Goal: Check status: Check status

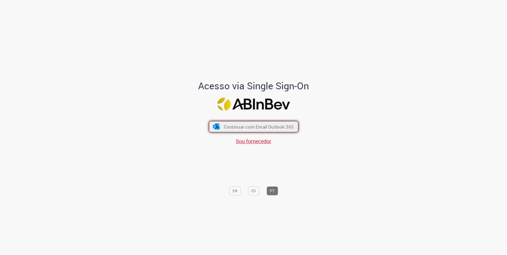
click at [247, 122] on button "Continuar com Email Outlook 365" at bounding box center [253, 126] width 89 height 11
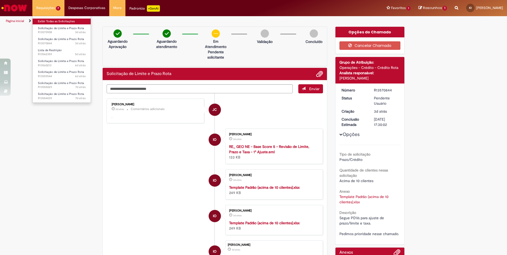
click at [53, 23] on link "Exibir Todas as Solicitações" at bounding box center [62, 22] width 58 height 6
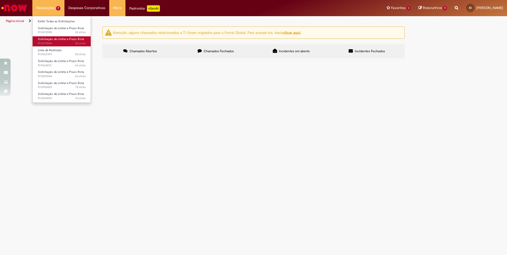
click at [67, 41] on span "3d atrás 3 dias atrás R13570844" at bounding box center [62, 43] width 48 height 4
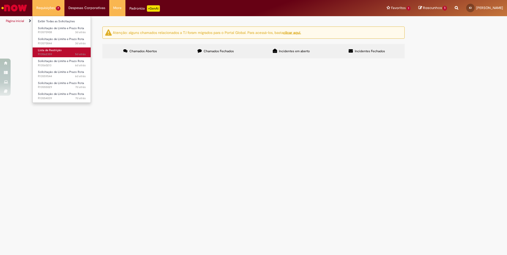
click at [72, 51] on link "Lista de Restrição 5d atrás 5 dias atrás R13562359" at bounding box center [62, 52] width 58 height 10
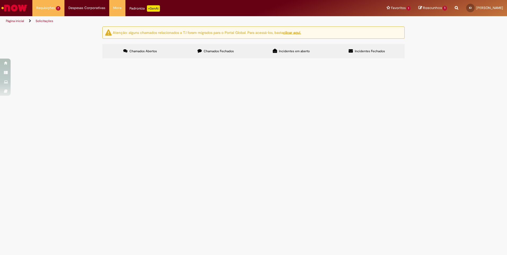
click at [0, 0] on span "R13570908" at bounding box center [0, 0] width 0 height 0
